Goal: Transaction & Acquisition: Purchase product/service

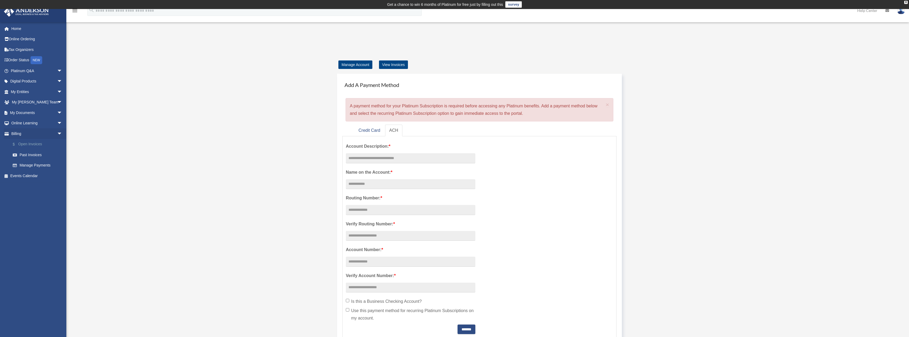
click at [36, 145] on link "$ Open Invoices" at bounding box center [38, 144] width 63 height 11
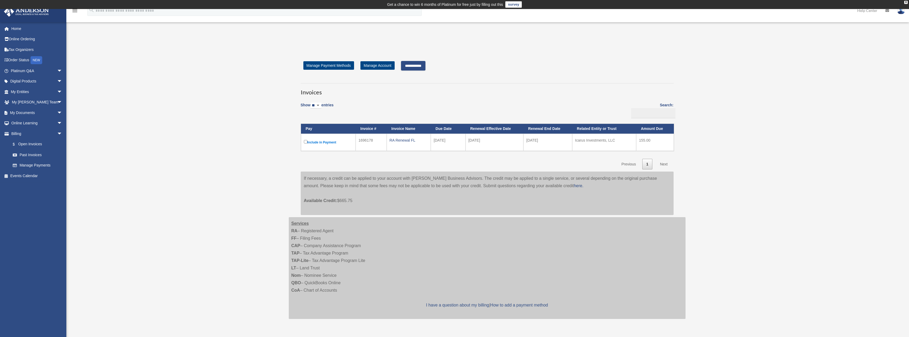
click at [408, 67] on input "**********" at bounding box center [413, 66] width 24 height 10
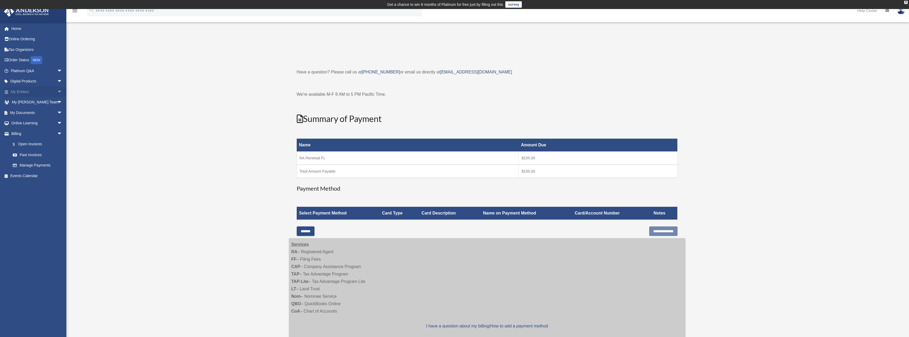
click at [36, 91] on link "My Entities arrow_drop_down" at bounding box center [37, 92] width 67 height 11
click at [57, 91] on span "arrow_drop_down" at bounding box center [62, 92] width 11 height 11
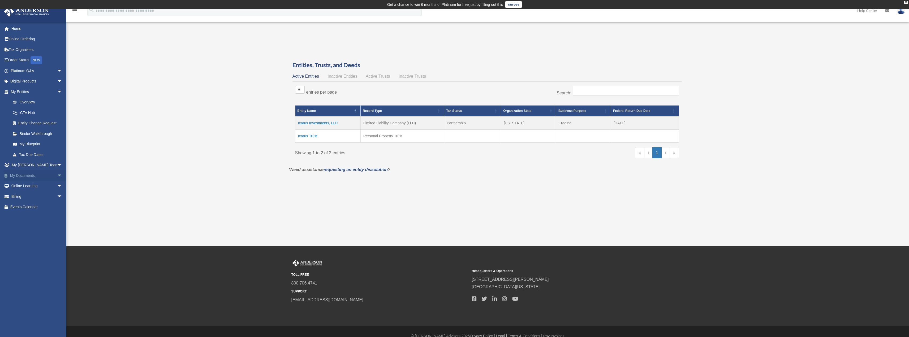
click at [57, 175] on span "arrow_drop_down" at bounding box center [62, 175] width 11 height 11
click at [57, 175] on span "arrow_drop_up" at bounding box center [62, 175] width 11 height 11
click at [57, 198] on span "arrow_drop_down" at bounding box center [62, 196] width 11 height 11
click at [40, 228] on link "Manage Payments" at bounding box center [38, 228] width 63 height 11
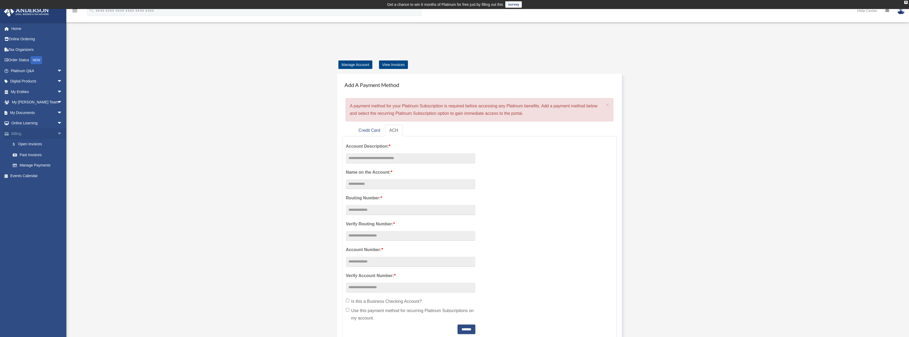
click at [57, 133] on span "arrow_drop_down" at bounding box center [62, 134] width 11 height 11
click at [35, 133] on link "Billing arrow_drop_up" at bounding box center [37, 134] width 67 height 11
click at [57, 131] on span "arrow_drop_up" at bounding box center [62, 134] width 11 height 11
click at [42, 142] on link "$ Open Invoices" at bounding box center [38, 144] width 63 height 11
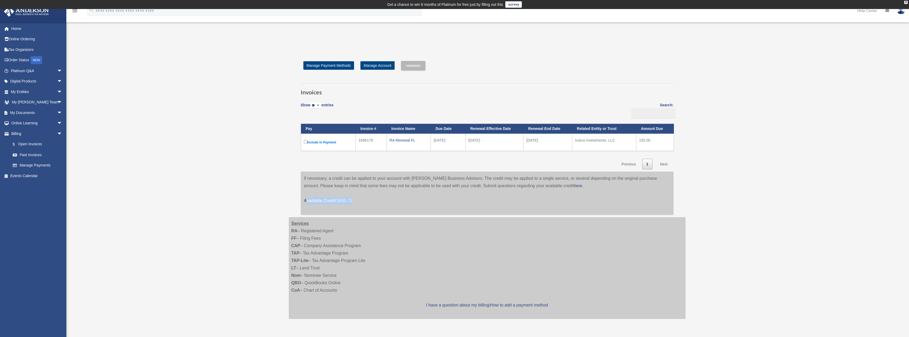
drag, startPoint x: 304, startPoint y: 200, endPoint x: 358, endPoint y: 203, distance: 53.4
click at [357, 203] on p "Available Credit: $665.75" at bounding box center [487, 197] width 367 height 15
click at [327, 207] on div "If necessary, a credit can be applied to your account with [PERSON_NAME] Busine…" at bounding box center [487, 194] width 373 height 44
drag, startPoint x: 353, startPoint y: 200, endPoint x: 300, endPoint y: 205, distance: 53.0
click at [300, 205] on div "Invoices Show ** ** ** *** entries Search: Pay Invoice # Invoice Name Due Date …" at bounding box center [487, 147] width 381 height 137
